Goal: Check status: Check status

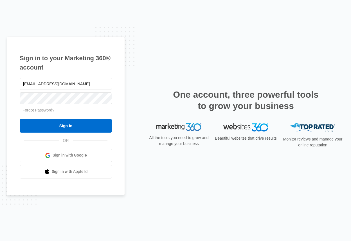
type input "[EMAIL_ADDRESS][DOMAIN_NAME]"
click at [20, 119] on input "Sign In" at bounding box center [66, 125] width 92 height 13
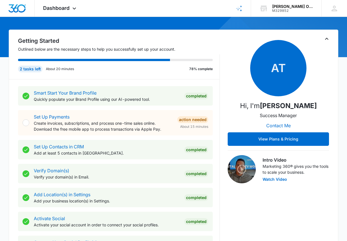
scroll to position [56, 0]
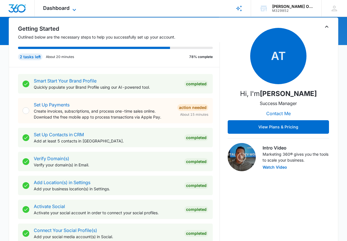
click at [63, 9] on span "Dashboard" at bounding box center [56, 8] width 26 height 6
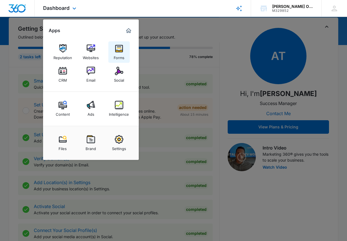
click at [122, 49] on img at bounding box center [119, 48] width 8 height 8
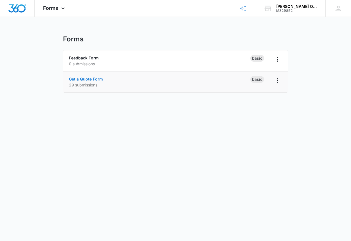
click at [92, 78] on link "Get a Quote Form" at bounding box center [86, 78] width 34 height 5
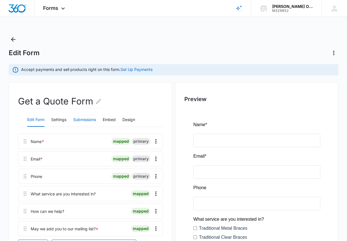
click at [78, 117] on button "Submissions" at bounding box center [84, 119] width 23 height 13
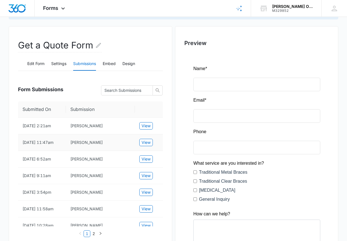
scroll to position [56, 0]
click at [148, 123] on span "View" at bounding box center [145, 125] width 9 height 6
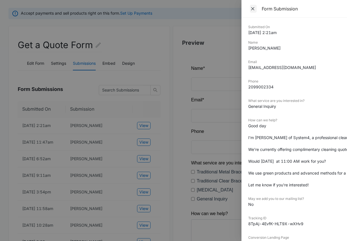
click at [254, 10] on icon "Close" at bounding box center [253, 9] width 6 height 6
